Goal: Ask a question

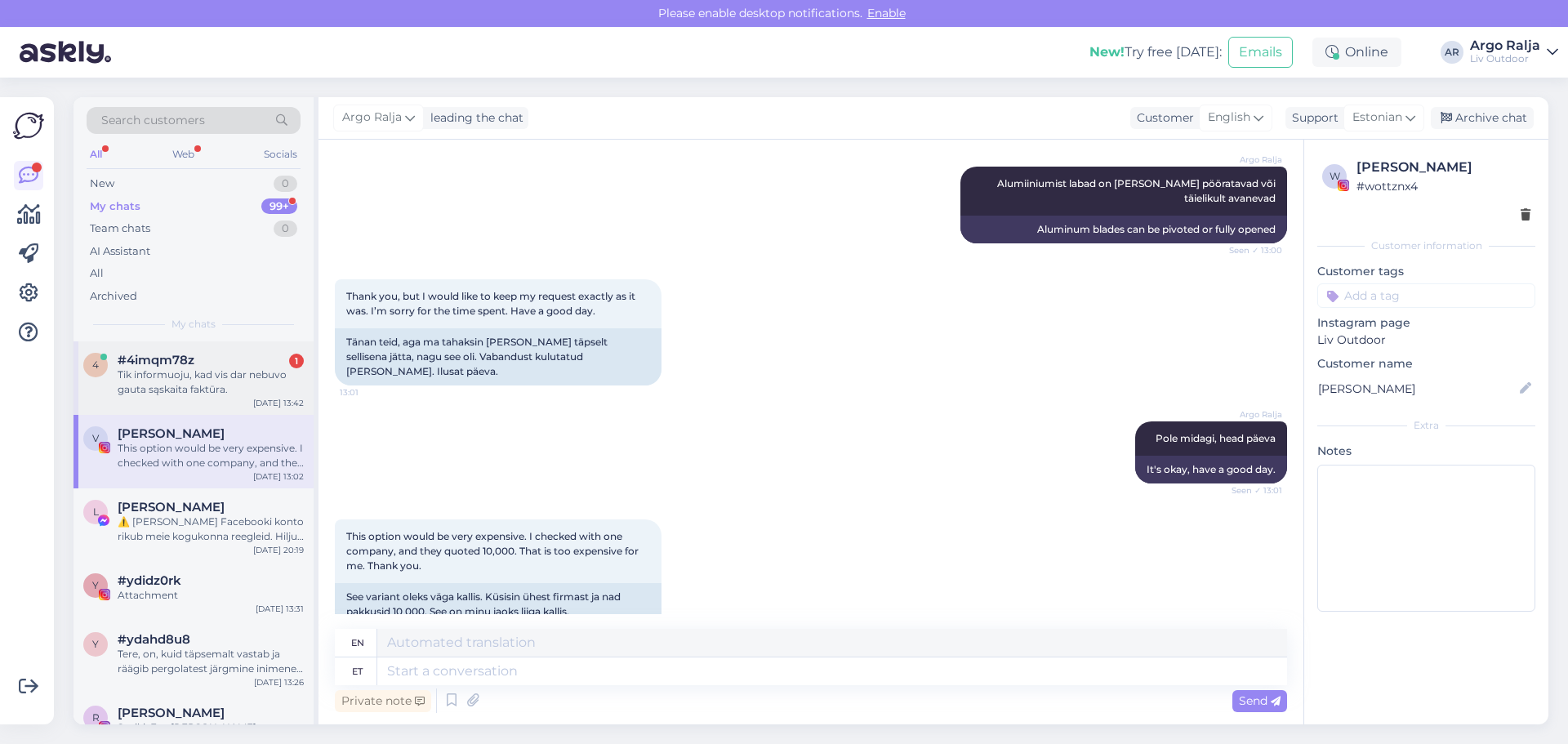
click at [214, 392] on div "Tik informuoju, kad vis dar nebuvo gauta sąskaita faktūra." at bounding box center [211, 382] width 187 height 30
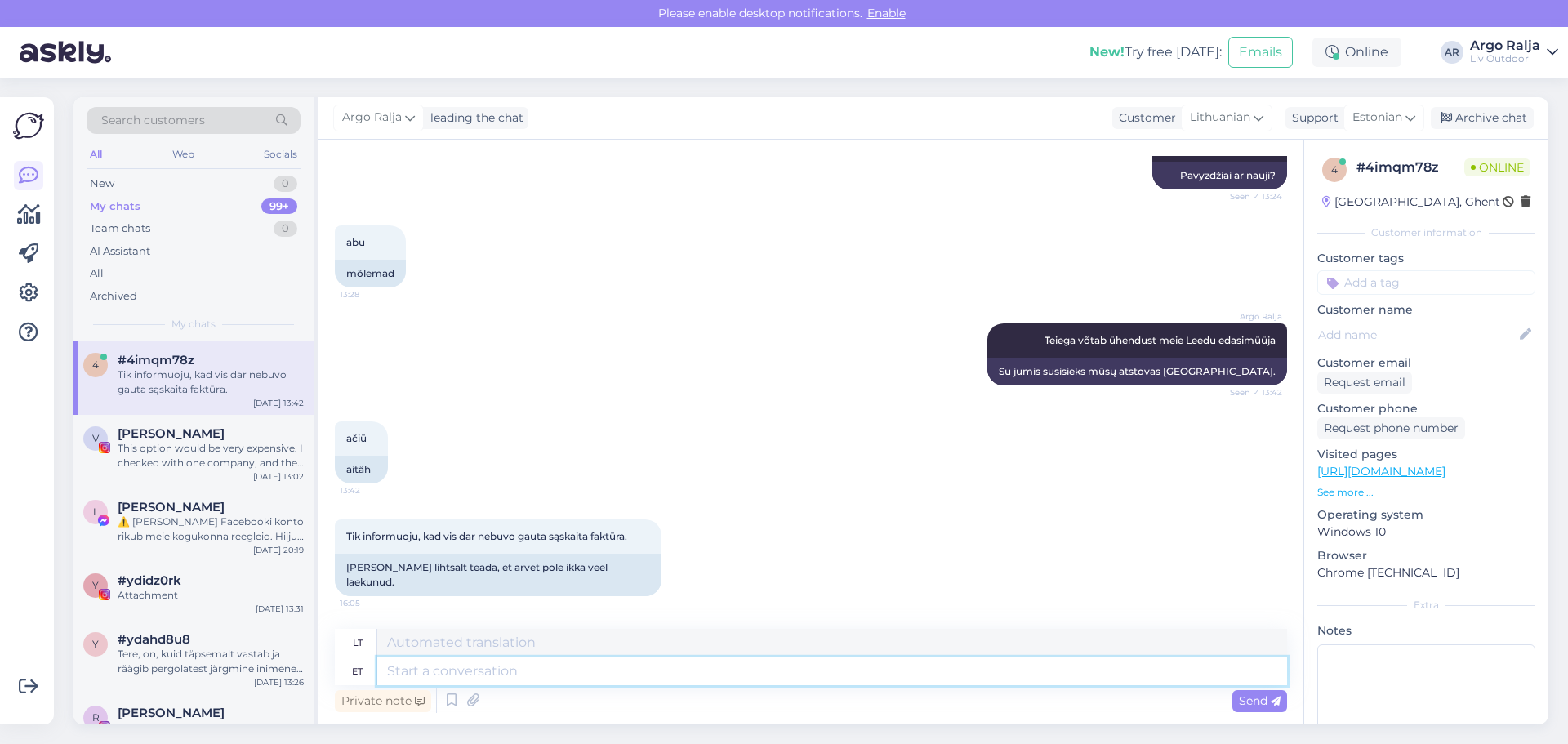
click at [540, 674] on textarea at bounding box center [832, 671] width 909 height 28
click at [476, 672] on textarea at bounding box center [832, 671] width 909 height 28
type textarea "Palun"
type textarea "Prašau"
type textarea "Palun kirjutage"
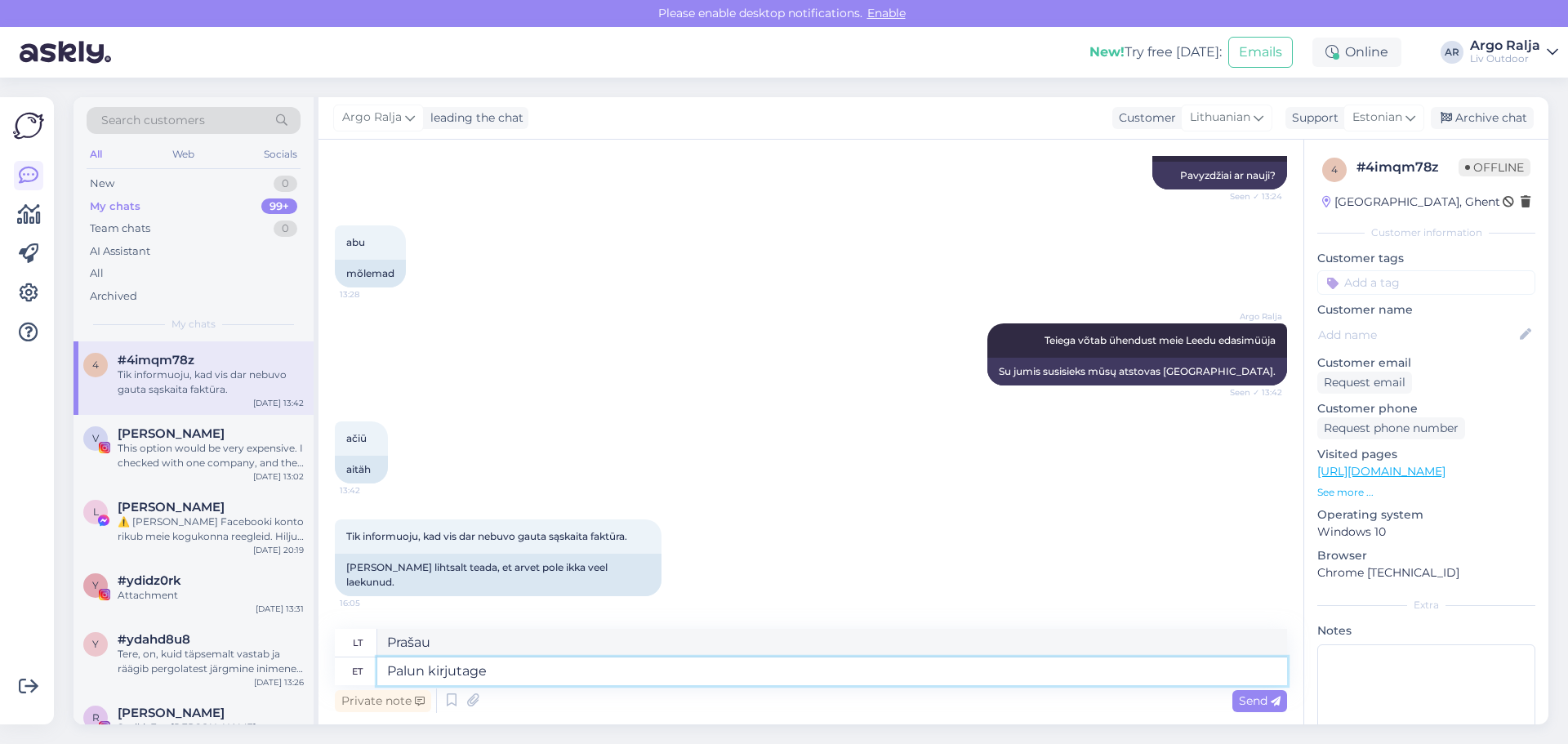
type textarea "Prašome parašyti"
type textarea "Palun kirjutage täpne"
type textarea "Prašome rašyti tiksliai."
type textarea "Palun kirjutage täpne tellimus"
type textarea "Prašome parašyti tikslų užsakymą."
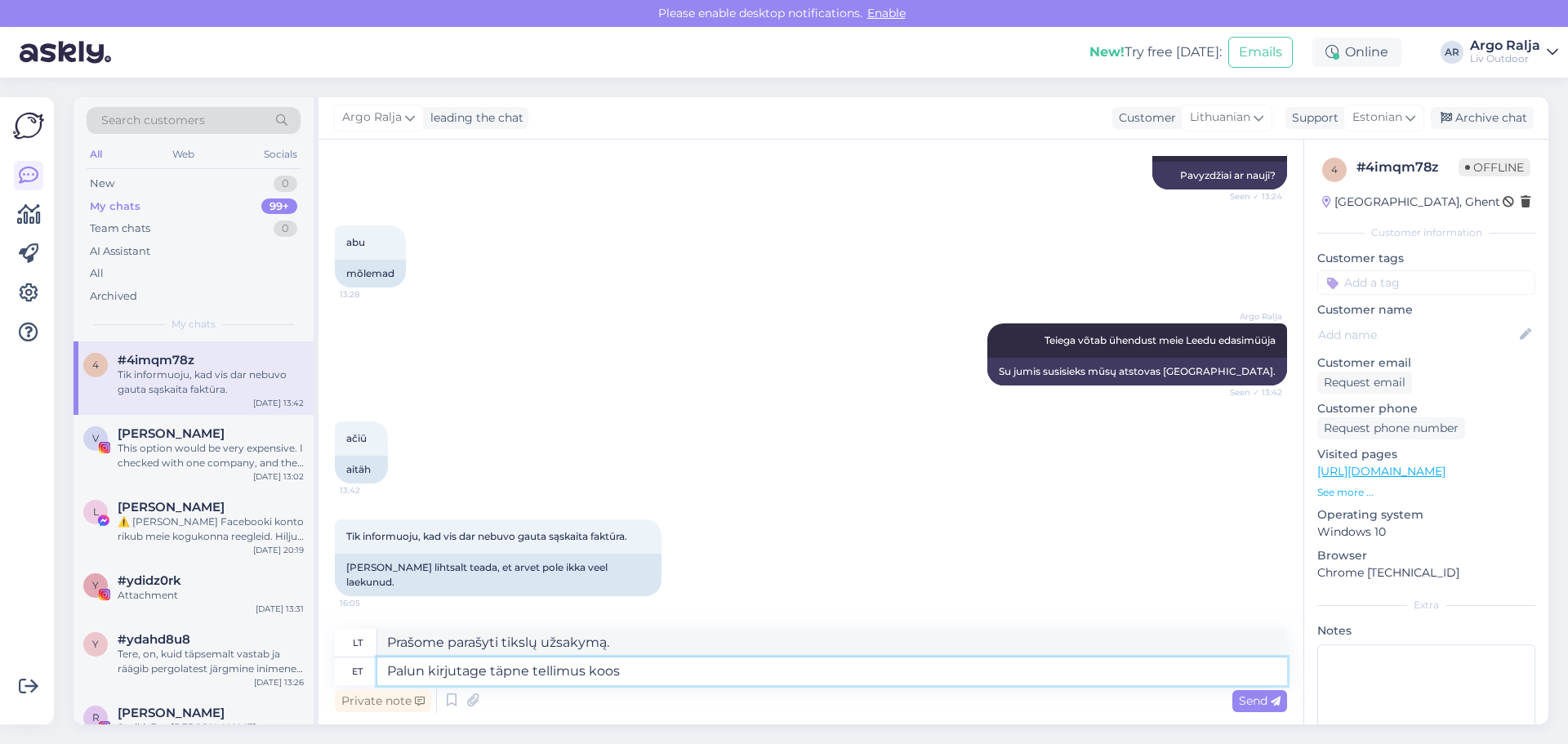
type textarea "Palun kirjutage täpne tellimus koos t"
type textarea "Prašome parašyti tikslų užsakymą su"
type textarea "Palun kirjutage täpne tellimus koos tarne a"
type textarea "Prašome parašyti tikslų užsakymą su pristatymu."
type textarea "Palun kirjutage täpne tellimus koos tarne aadressiga"
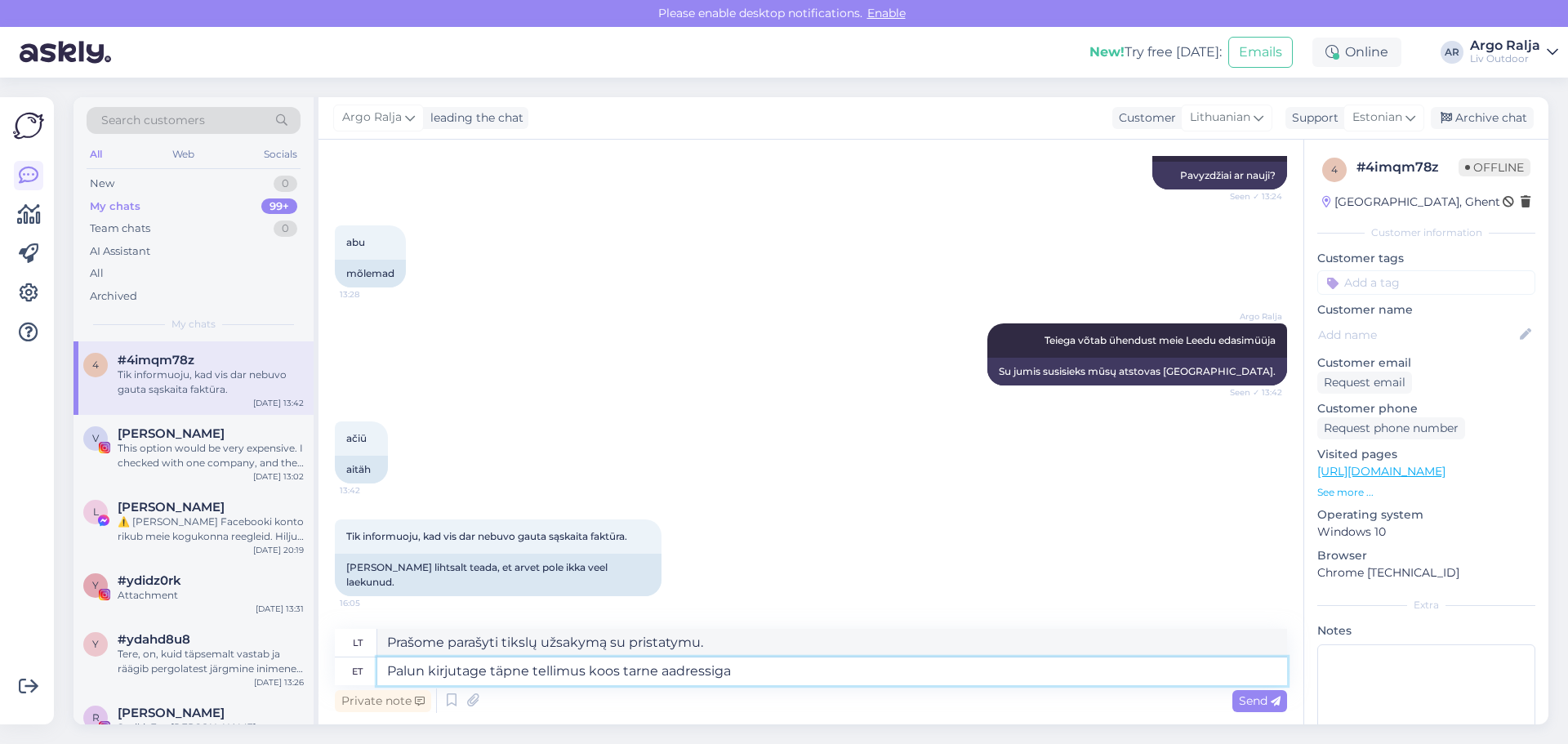
type textarea "Prašome nurodyti tikslų užsakymą su pristatymo adresu."
type textarea "Palun kirjutage täpne tellimus koos tarne aadressiga ja end"
type textarea "Prašome parašyti tikslų užsakymą su pristatymo adresu ir"
type textarea "Palun kirjutage täpne tellimus koos tarne aadressiga ja enda ko"
type textarea "Prašome tiksliai nurodyti užsakymo tekstą su pristatymo adresu ir [PERSON_NAME]"
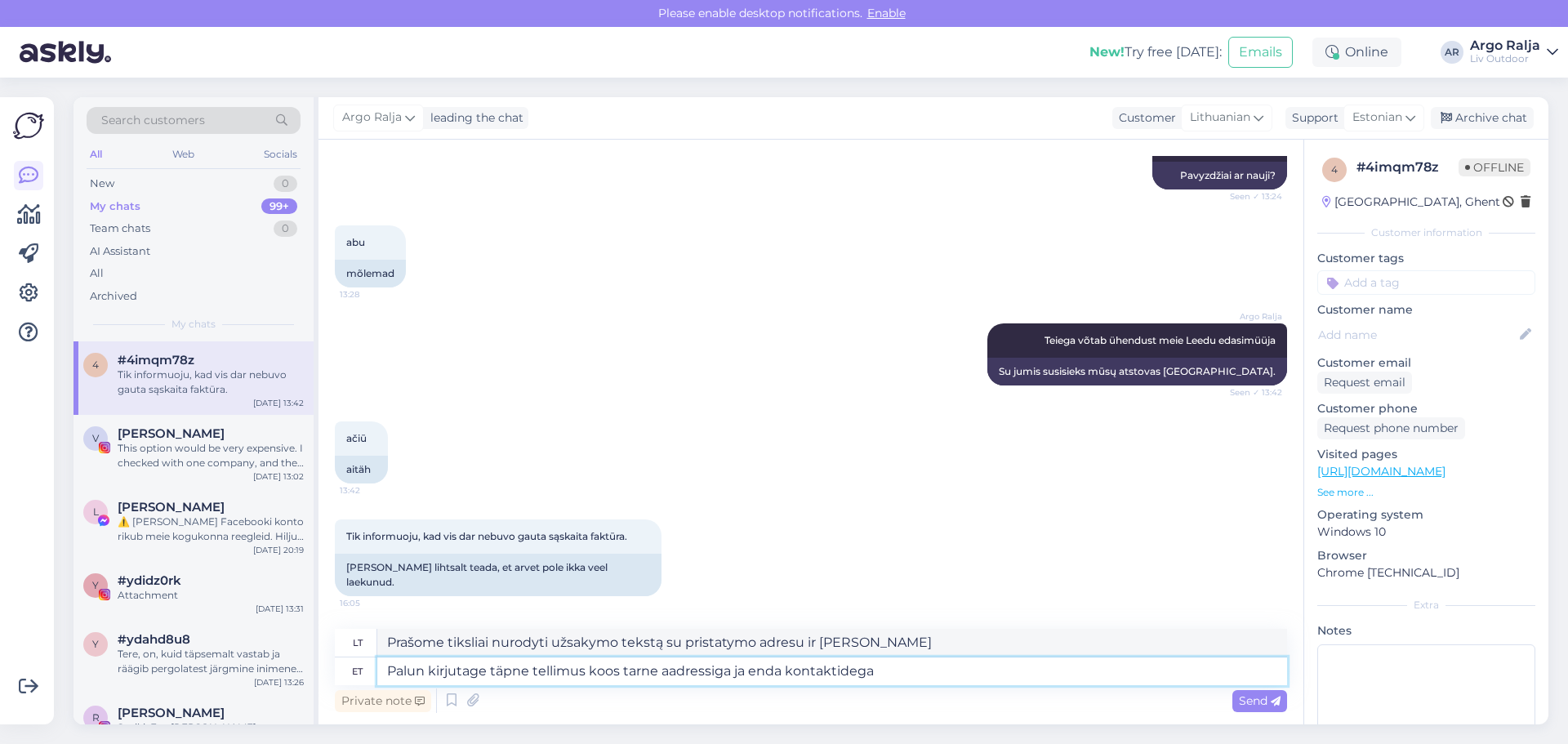
type textarea "Palun kirjutage täpne tellimus koos tarne aadressiga ja enda kontaktidega"
type textarea "Prašome parašyti tikslų užsakymą su pristatymo adresu ir [PERSON_NAME] kontakti…"
paste textarea "[PERSON_NAME][EMAIL_ADDRESS][DOMAIN_NAME]"
type textarea "Palun kirjutage täpne tellimus koos tarne aadressiga ja enda kontaktidega [PERS…"
type textarea "Prašome parašyti išsamų užsakymą su pristatymo adresu ir [PERSON_NAME] kontakti…"
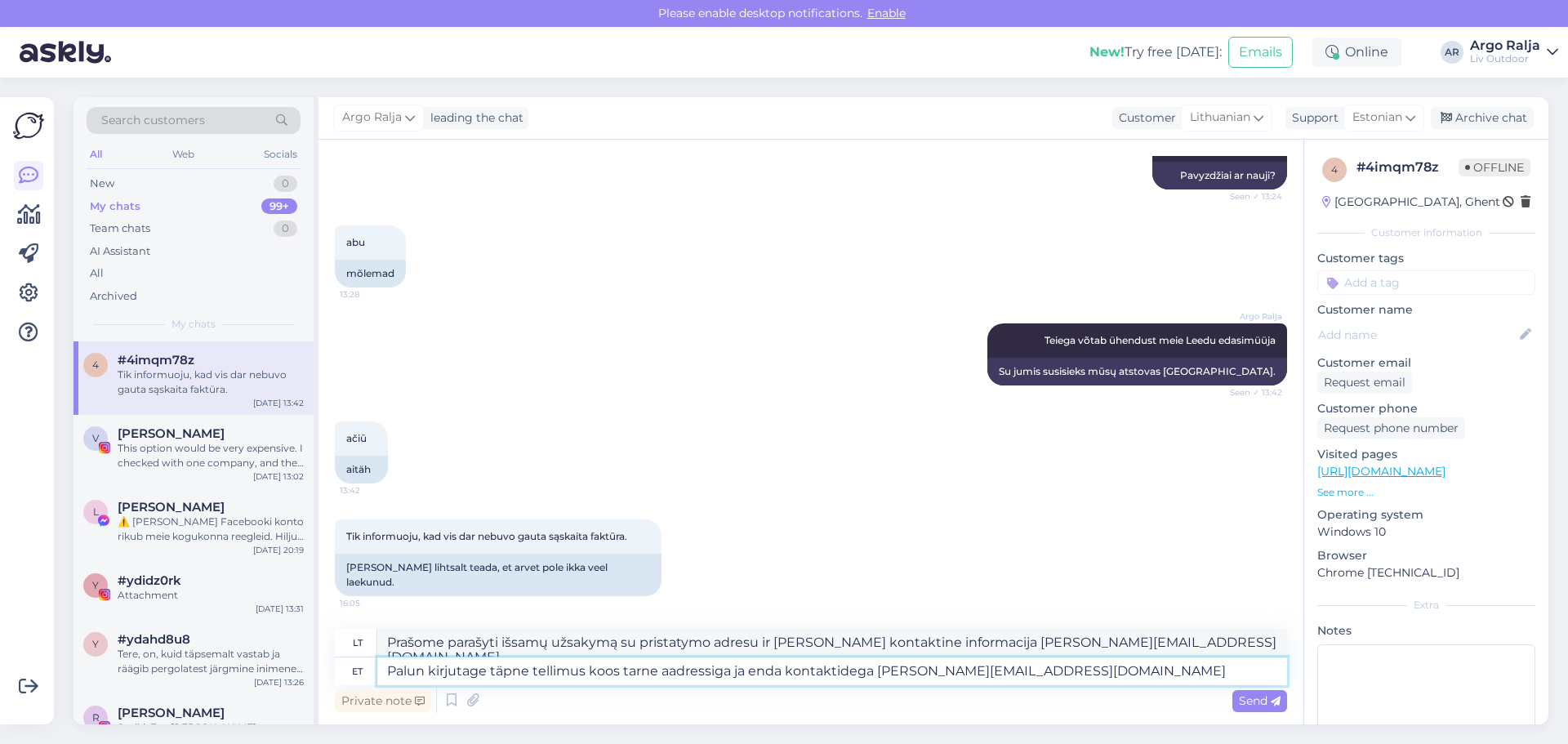
drag, startPoint x: 870, startPoint y: 671, endPoint x: 877, endPoint y: 656, distance: 16.6
click at [870, 671] on textarea "Palun kirjutage täpne tellimus koos tarne aadressiga ja enda kontaktidega [PERS…" at bounding box center [832, 671] width 909 height 28
type textarea "Palun kirjutage täpne tellimus koos tarne aadressiga ja enda kontaktidega(N [PE…"
type textarea "Prašome parašyti tikslų užsakymą su pristatymo adresu ir [PERSON_NAME] kontakta…"
type textarea "Palun kirjutage täpne tellimus koos tarne aadressiga ja enda kontaktidega([PERS…"
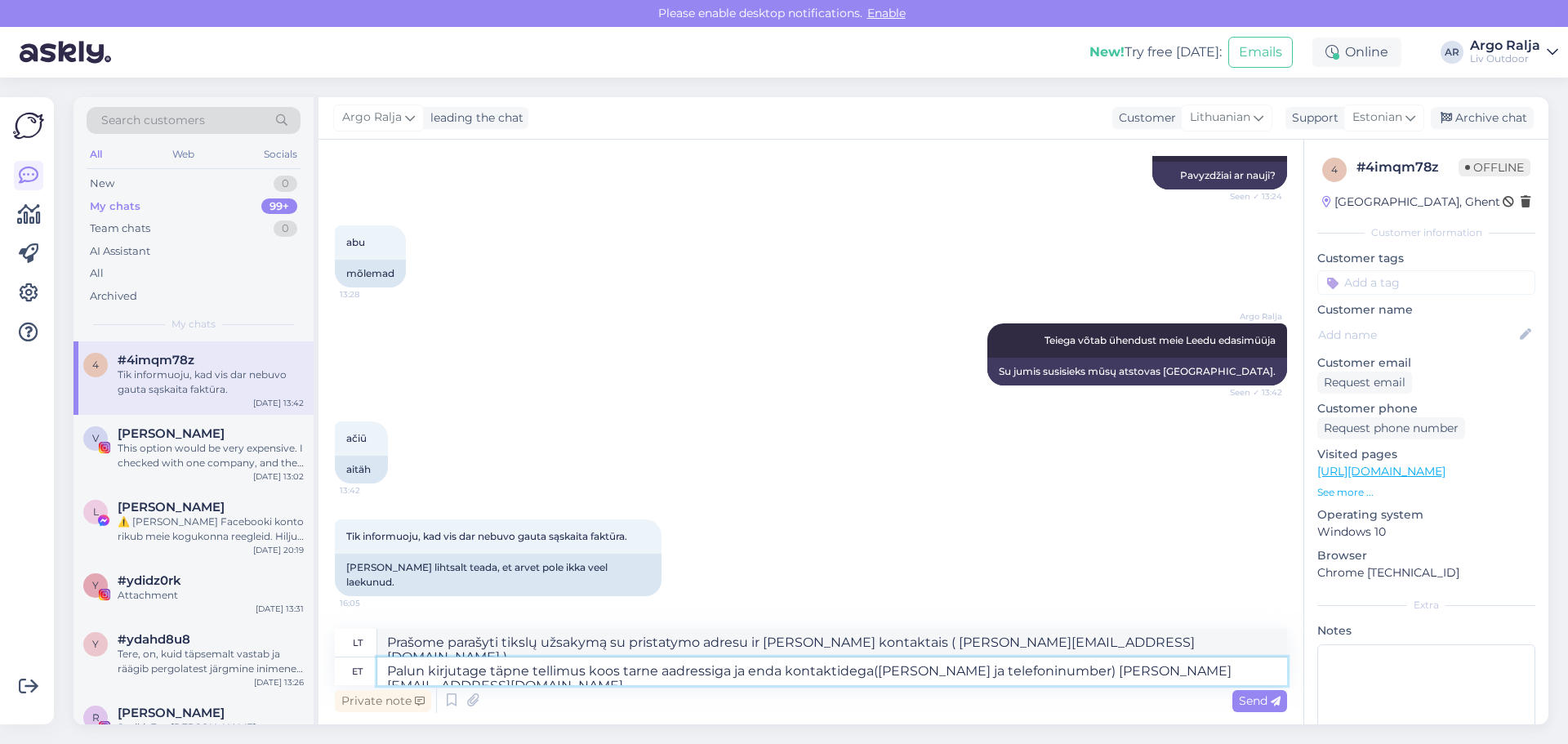
type textarea "Prašome parašyti tikslų užsakymą su pristatymo adresu ir [PERSON_NAME] kontakta…"
click at [1201, 672] on textarea "Palun kirjutage täpne tellimus koos tarne aadressiga ja enda kontaktidega([PERS…" at bounding box center [832, 671] width 909 height 28
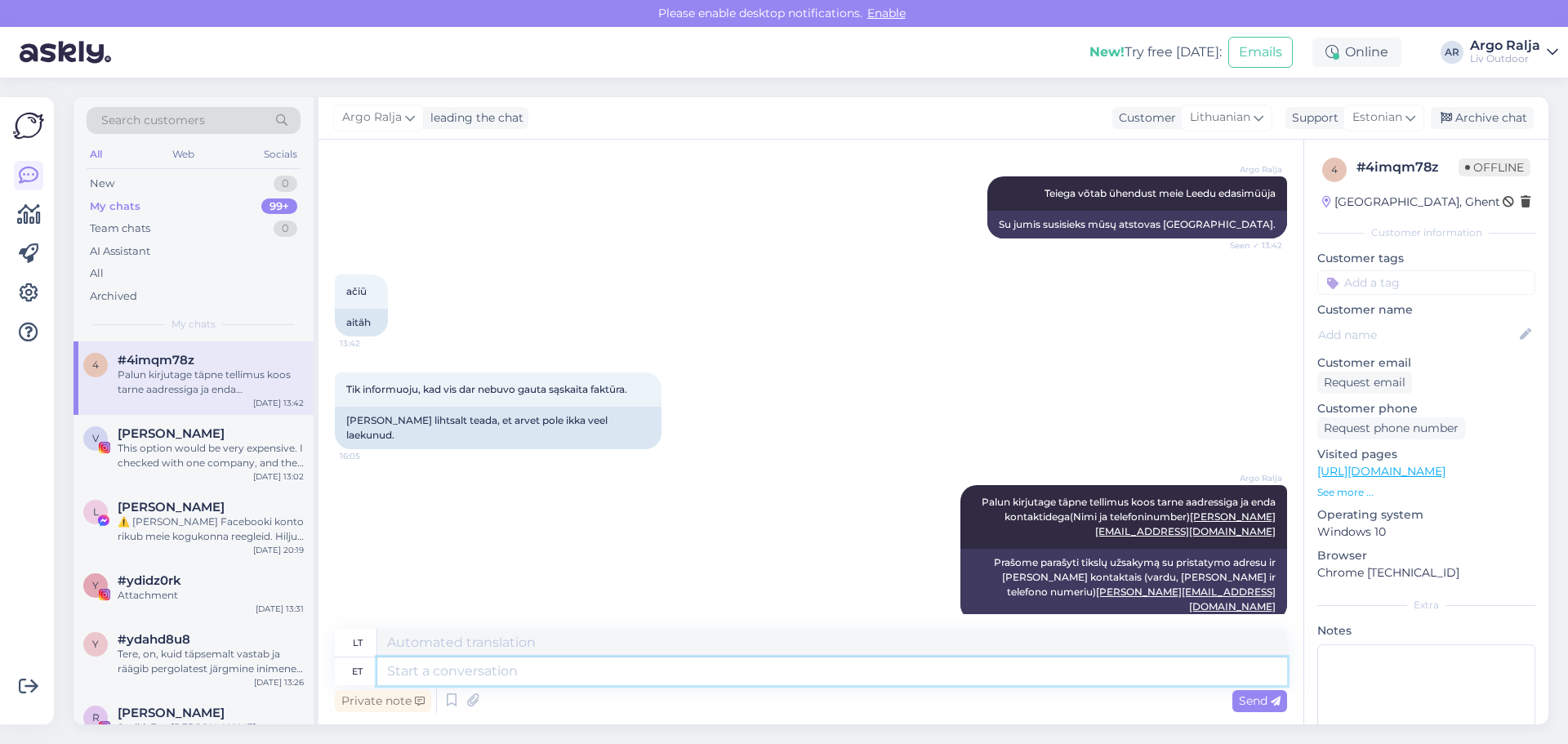
scroll to position [5968, 0]
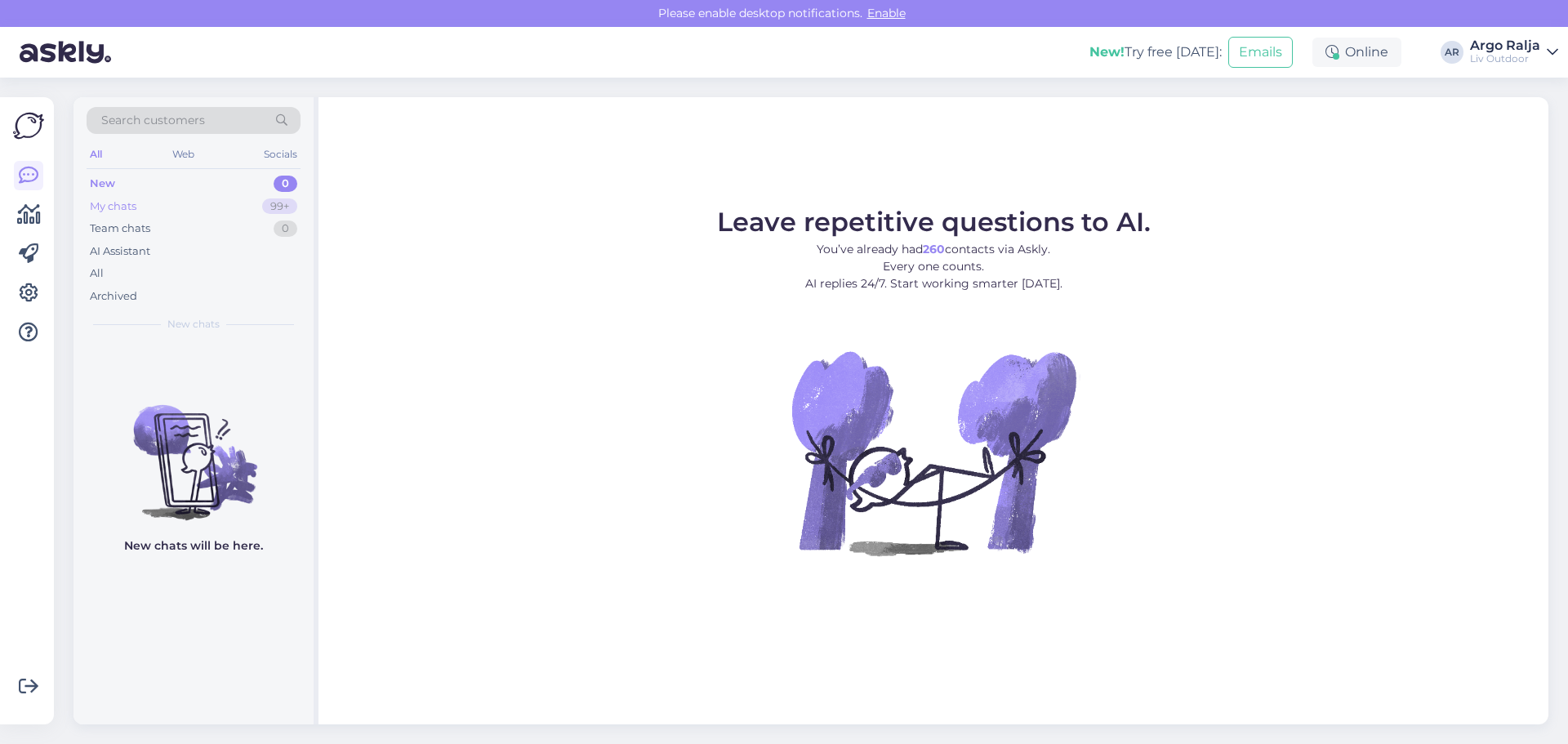
click at [146, 208] on div "My chats 99+" at bounding box center [193, 207] width 214 height 23
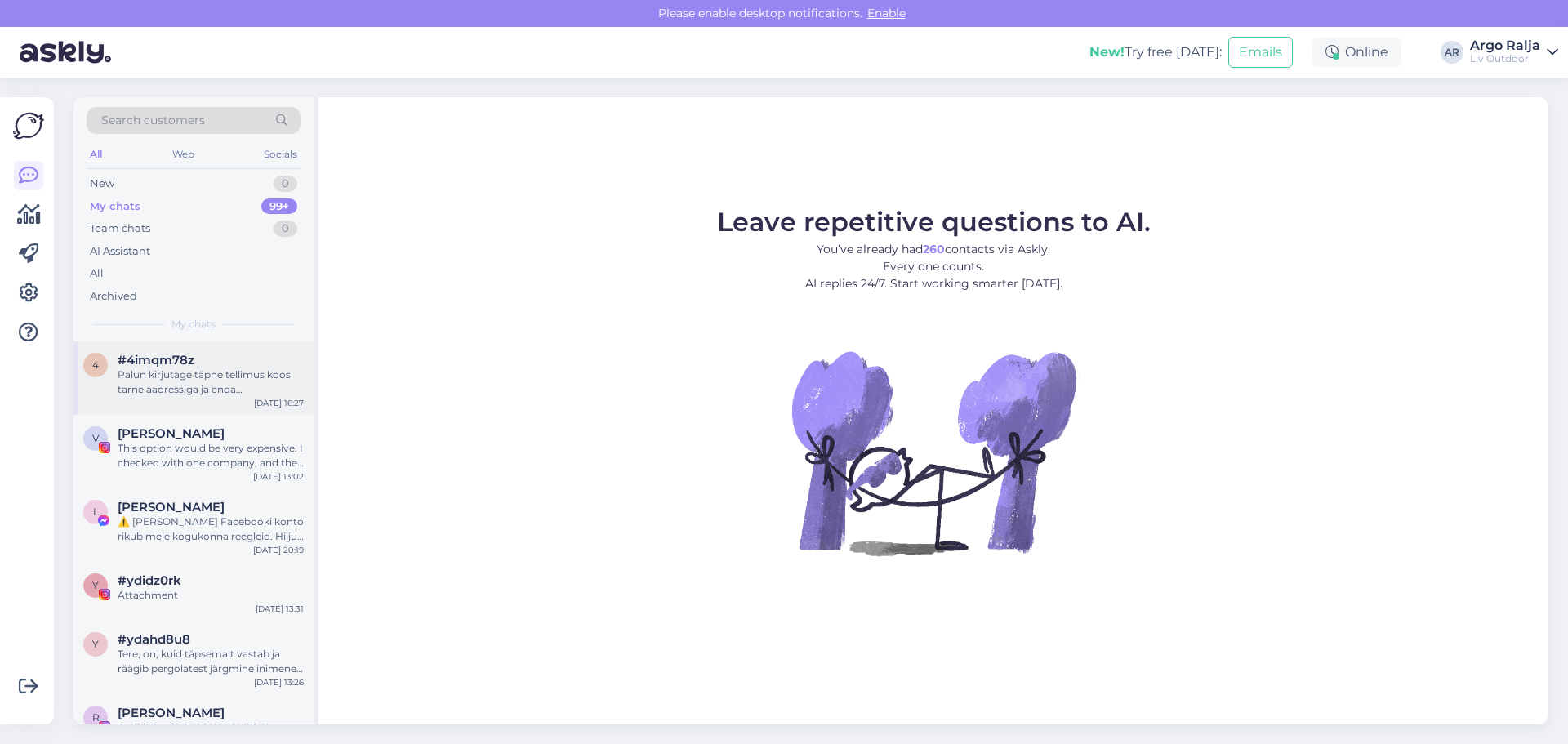
click at [245, 366] on div "#4imqm78z" at bounding box center [211, 360] width 187 height 14
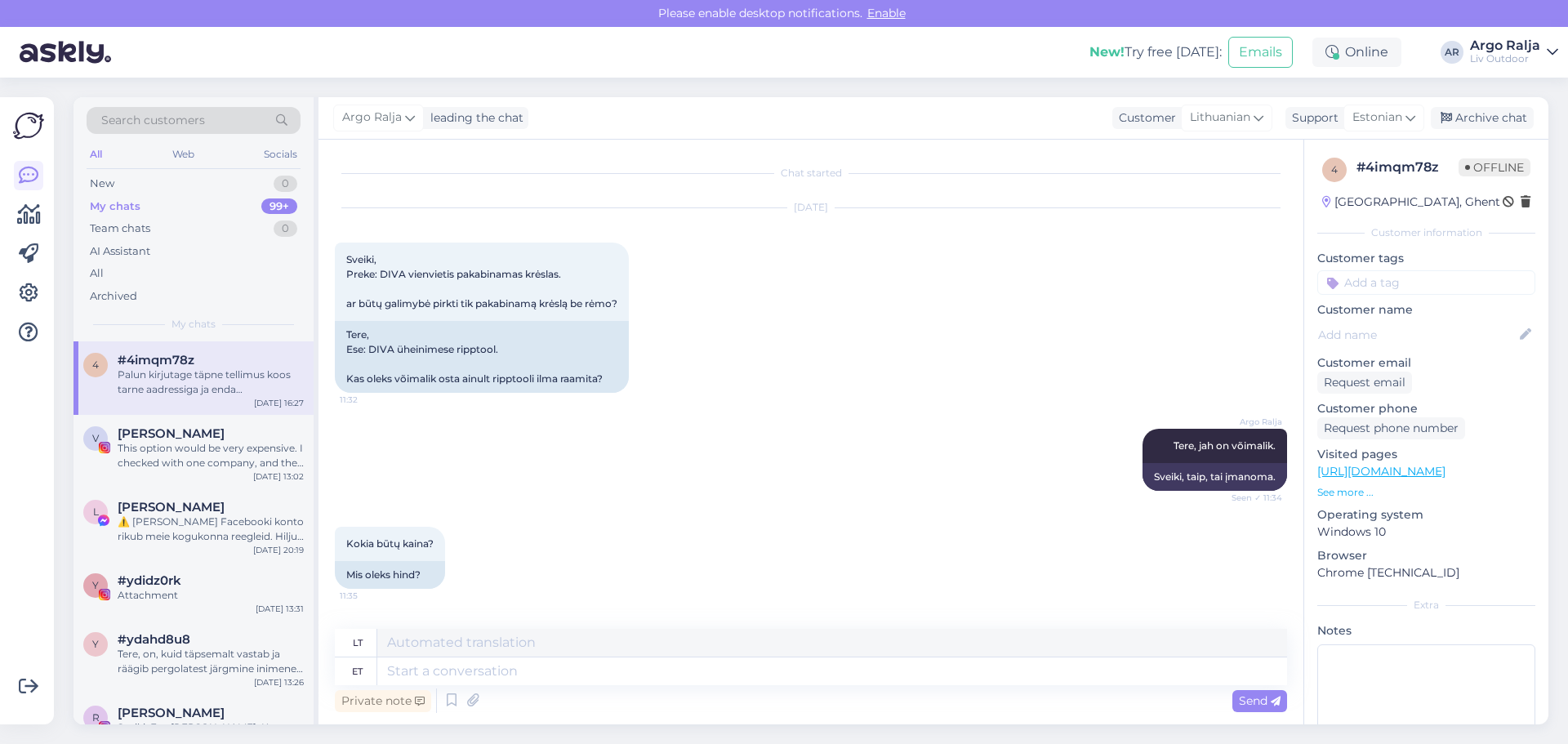
scroll to position [5968, 0]
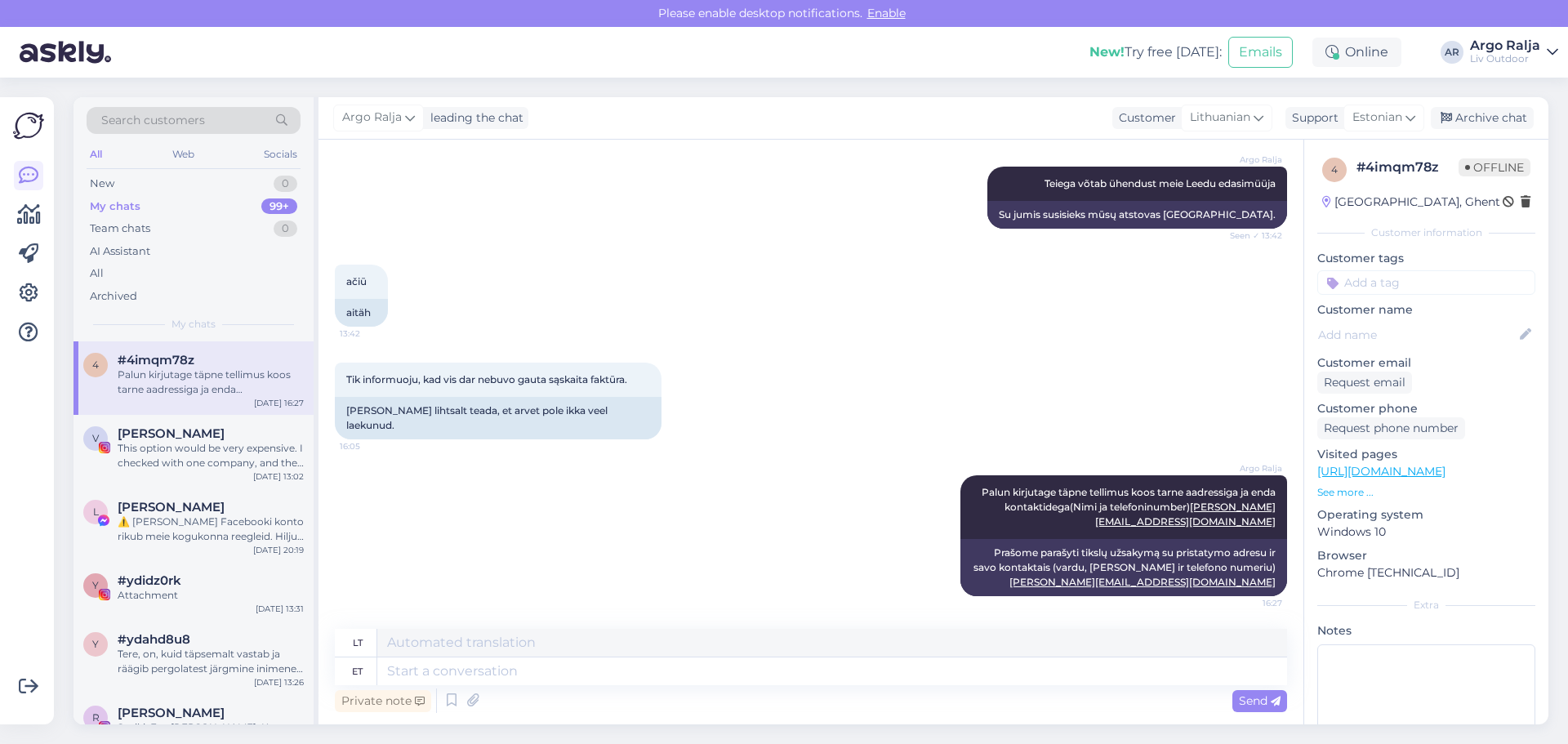
click at [212, 376] on div "Palun kirjutage täpne tellimus koos tarne aadressiga ja enda kontaktidega([PERS…" at bounding box center [211, 382] width 187 height 30
